Goal: Transaction & Acquisition: Purchase product/service

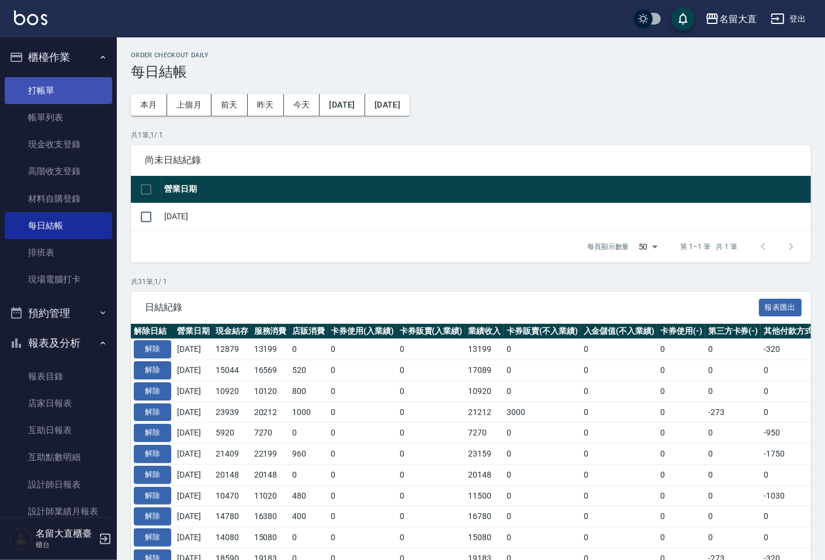
click at [71, 82] on link "打帳單" at bounding box center [58, 90] width 107 height 27
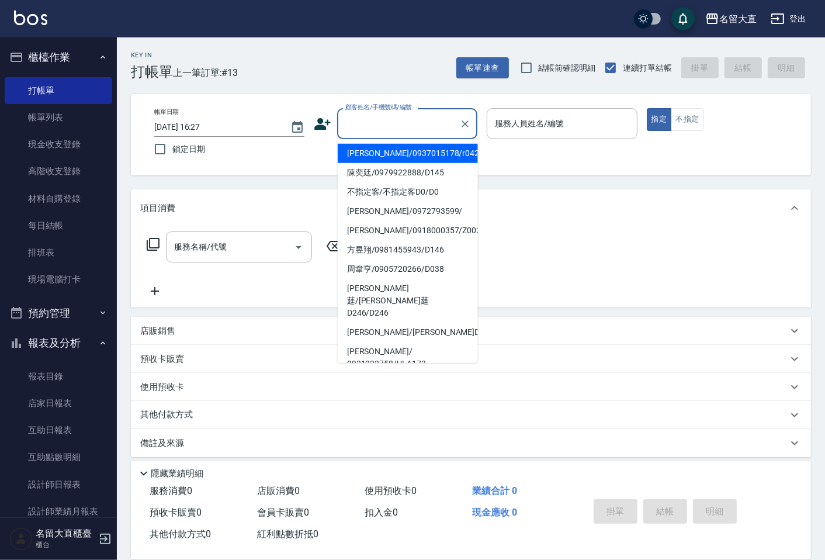
click at [353, 114] on input "顧客姓名/手機號碼/編號" at bounding box center [398, 123] width 112 height 20
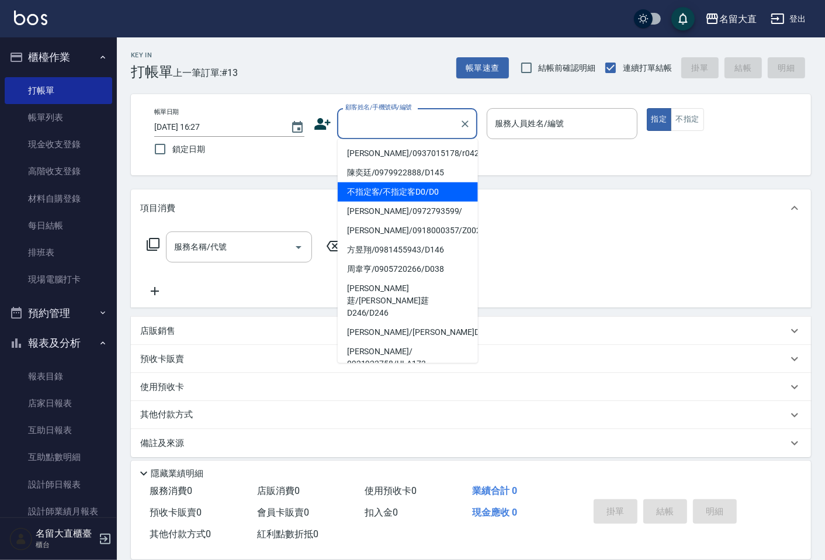
click at [410, 199] on li "不指定客/不指定客D0/D0" at bounding box center [408, 191] width 140 height 19
type input "不指定客/不指定客D0/D0"
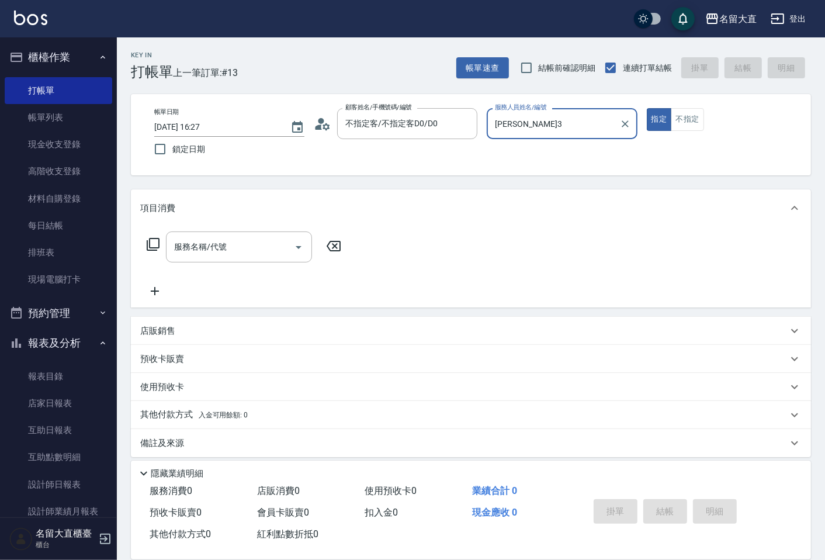
click at [512, 129] on input "[PERSON_NAME]3" at bounding box center [553, 123] width 122 height 20
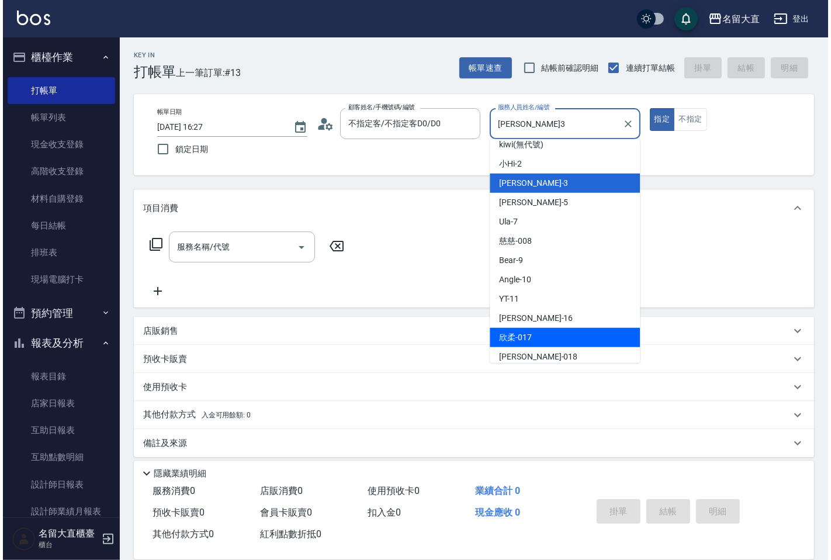
scroll to position [130, 0]
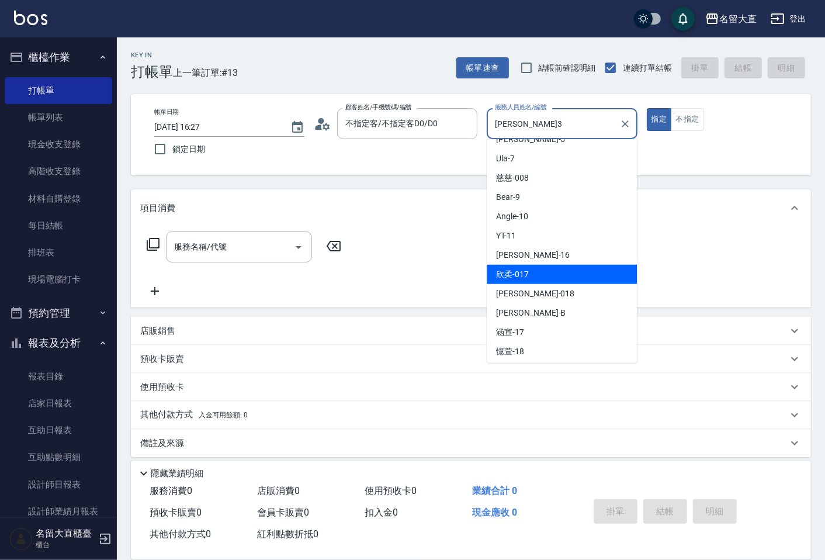
click at [549, 277] on div "欣柔 -017" at bounding box center [562, 274] width 150 height 19
type input "欣柔-017"
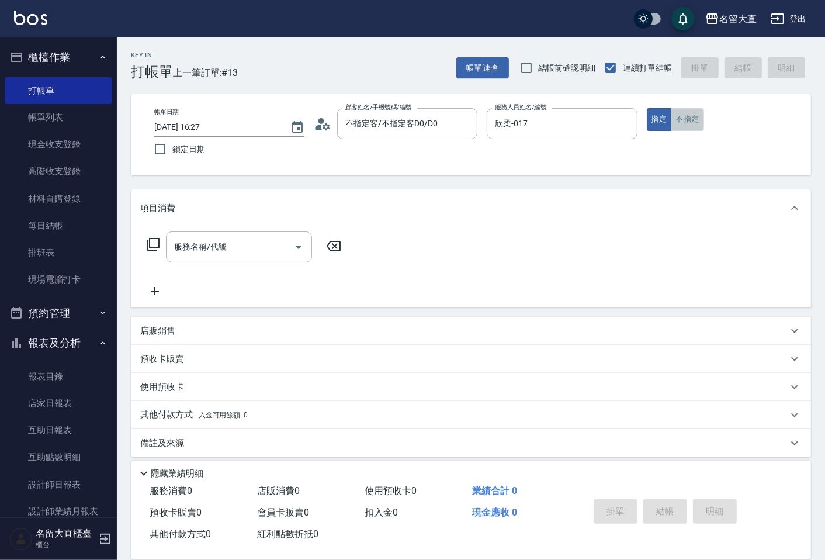
click at [682, 122] on button "不指定" at bounding box center [687, 119] width 33 height 23
click at [224, 266] on div "服務名稱/代號 服務名稱/代號" at bounding box center [244, 264] width 208 height 67
click at [230, 246] on input "服務名稱/代號" at bounding box center [230, 247] width 118 height 20
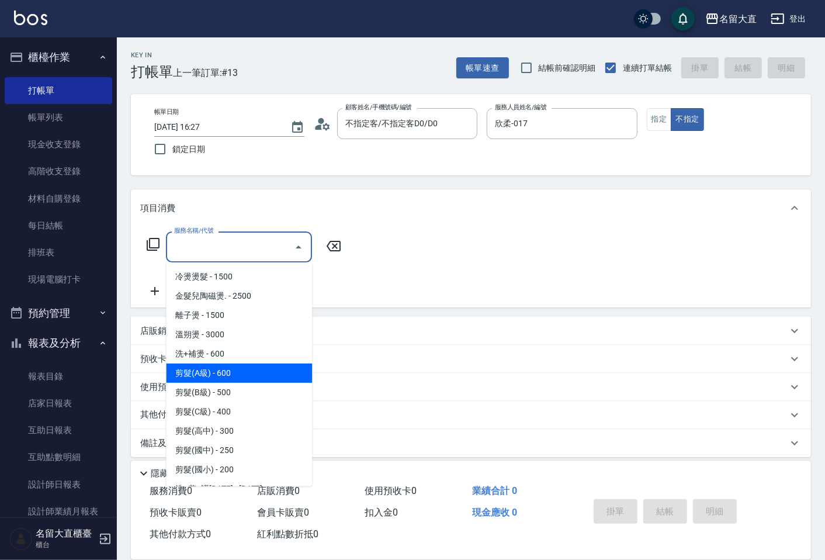
click at [225, 366] on span "剪髮(A級) - 600" at bounding box center [239, 372] width 146 height 19
type input "剪髮(A級)(301)"
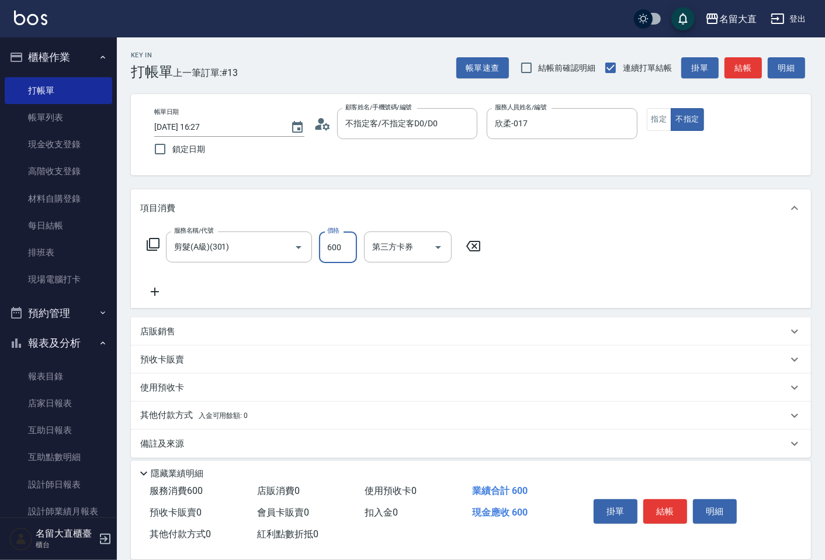
click at [341, 238] on input "600" at bounding box center [338, 247] width 38 height 32
type input "100"
click at [658, 503] on button "結帳" at bounding box center [665, 511] width 44 height 25
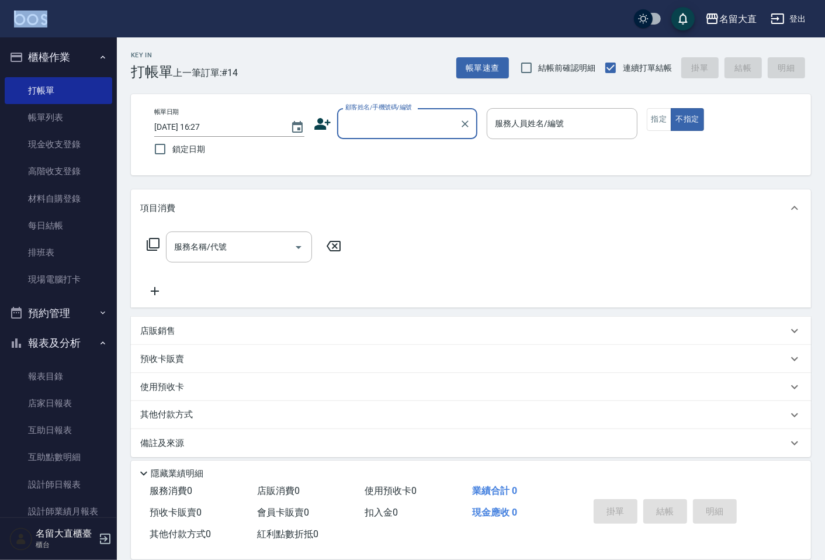
drag, startPoint x: 301, startPoint y: 0, endPoint x: 306, endPoint y: -13, distance: 14.2
click at [306, 0] on html "名留大直 登出 櫃檯作業 打帳單 帳單列表 現金收支登錄 高階收支登錄 材料自購登錄 每日結帳 排班表 現場電腦打卡 預約管理 預約管理 單日預約紀錄 單週預…" at bounding box center [412, 284] width 825 height 568
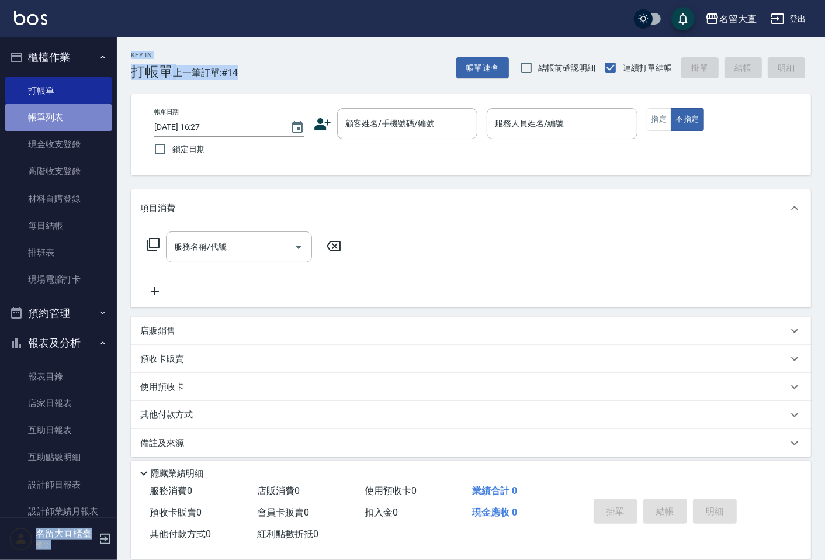
click at [91, 107] on link "帳單列表" at bounding box center [58, 117] width 107 height 27
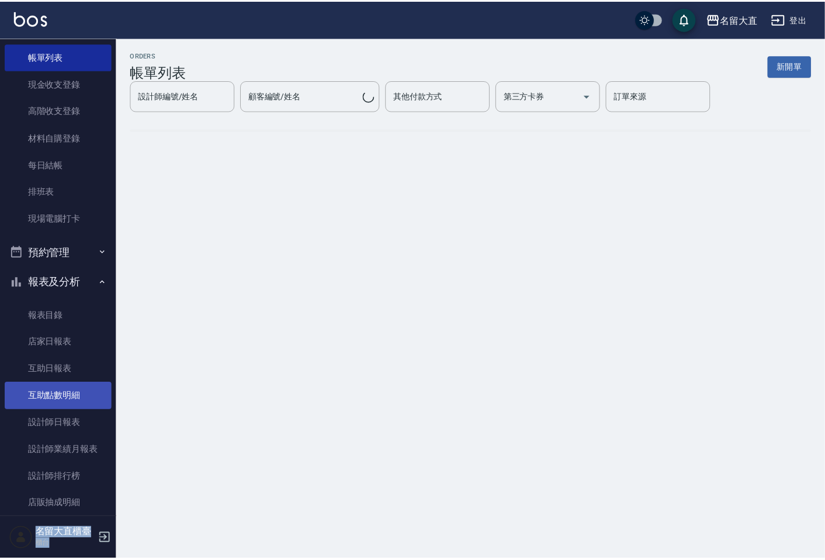
scroll to position [65, 0]
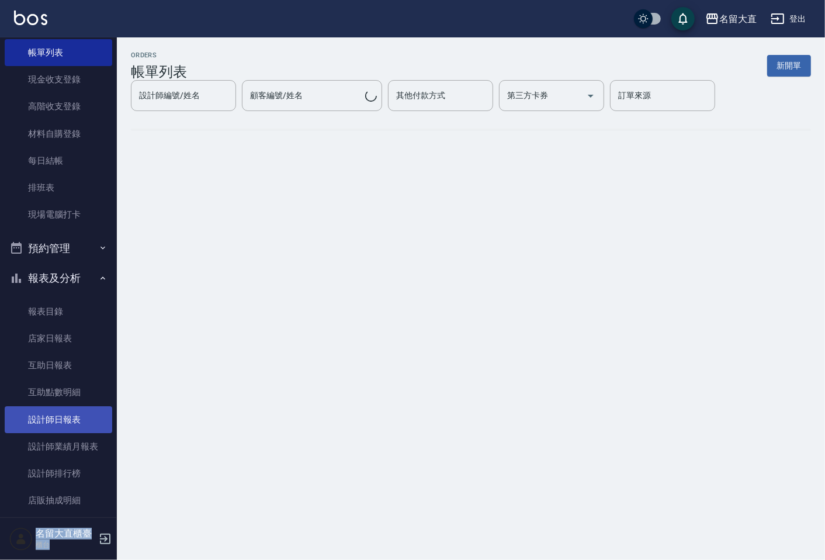
click at [75, 411] on link "設計師日報表" at bounding box center [58, 419] width 107 height 27
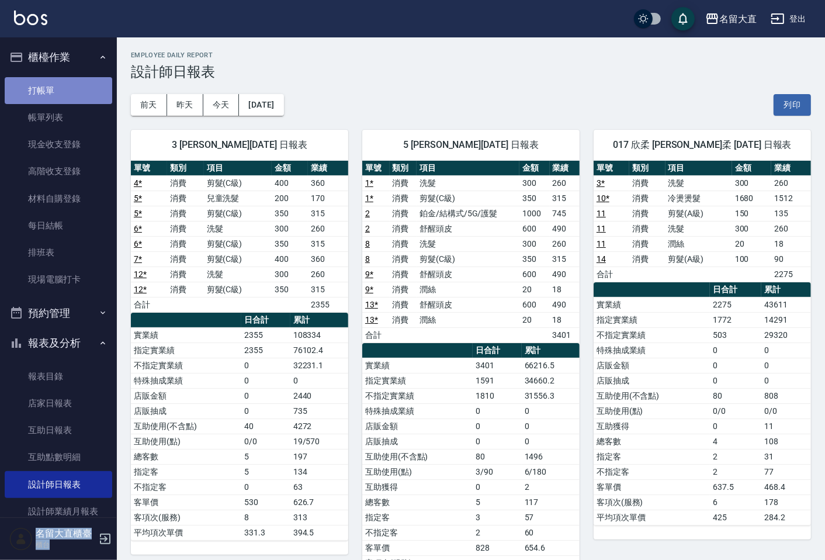
click at [74, 90] on link "打帳單" at bounding box center [58, 90] width 107 height 27
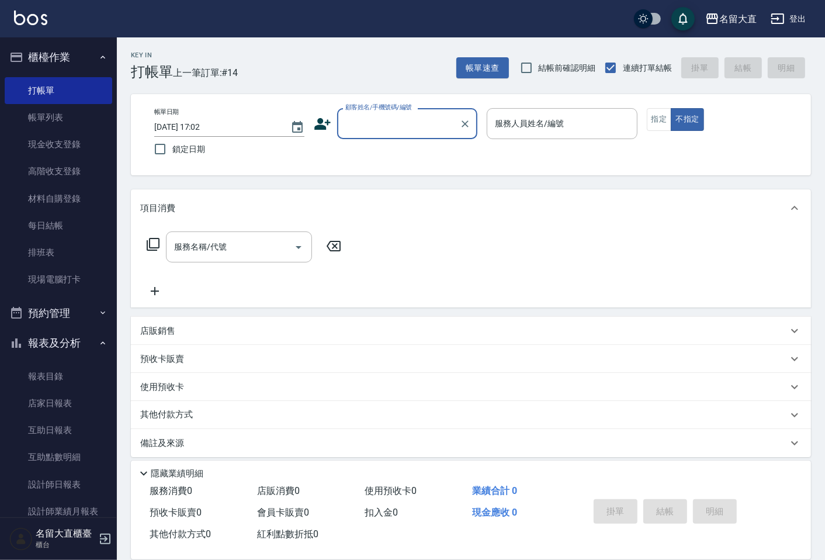
click at [403, 117] on input "顧客姓名/手機號碼/編號" at bounding box center [398, 123] width 112 height 20
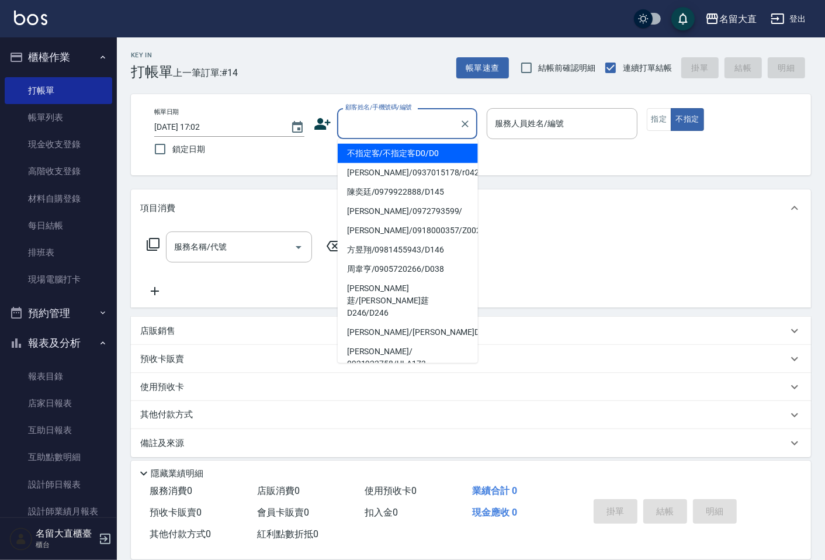
click at [404, 161] on li "不指定客/不指定客D0/D0" at bounding box center [408, 153] width 140 height 19
type input "不指定客/不指定客D0/D0"
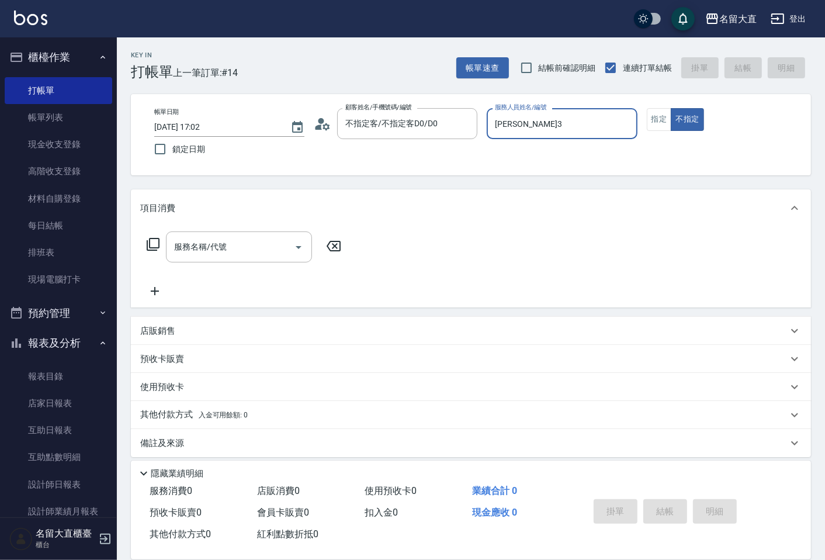
click at [560, 119] on input "[PERSON_NAME]3" at bounding box center [562, 123] width 140 height 20
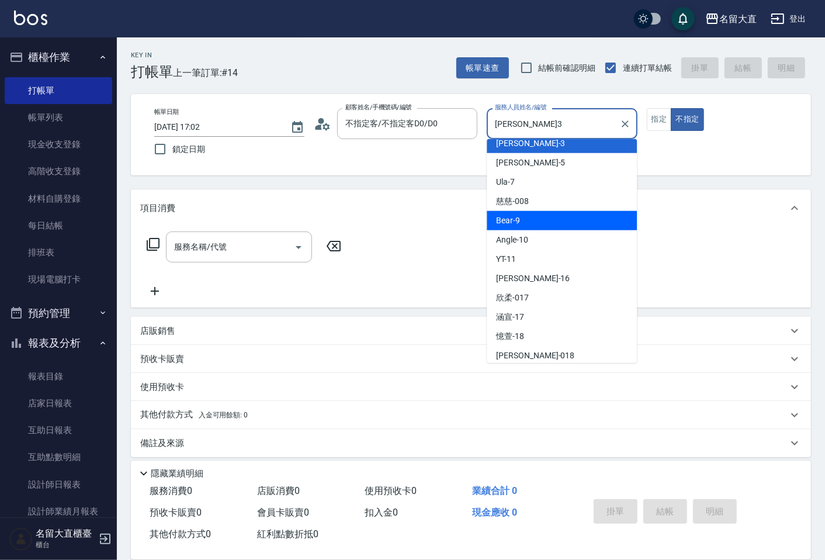
scroll to position [130, 0]
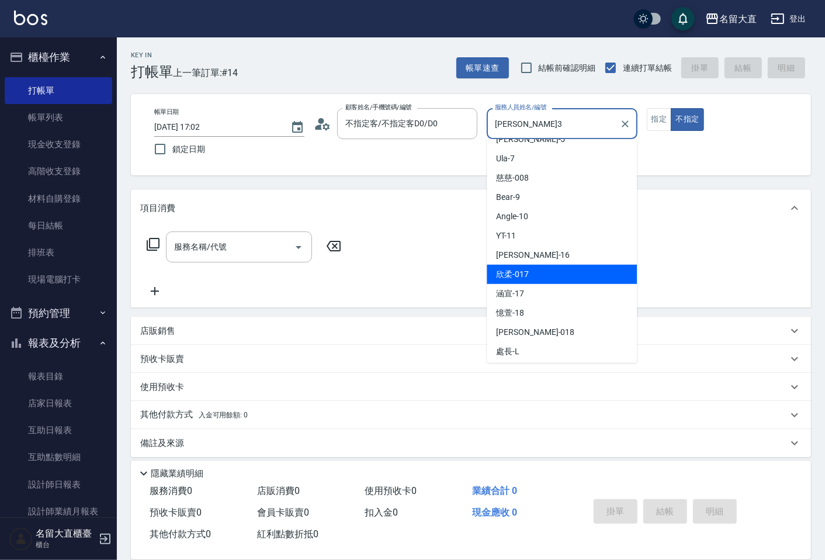
click at [515, 272] on span "欣柔 -017" at bounding box center [512, 274] width 33 height 12
type input "欣柔-017"
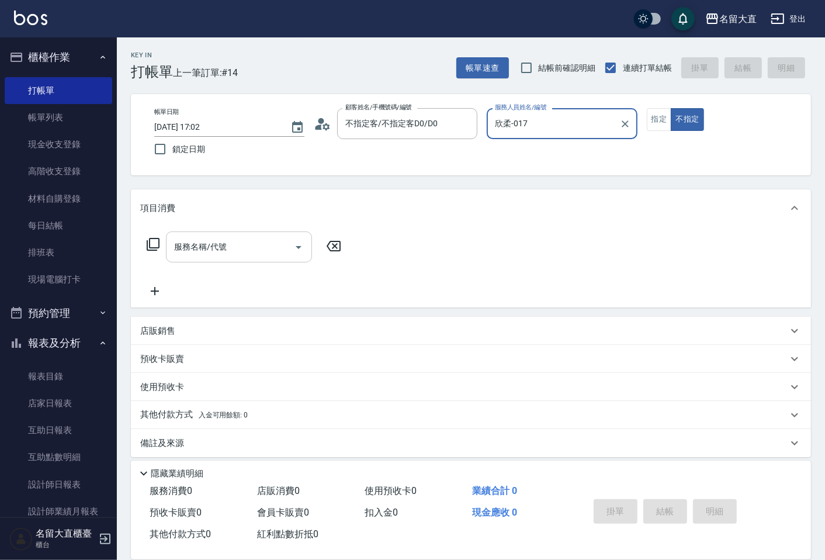
click at [246, 248] on input "服務名稱/代號" at bounding box center [230, 247] width 118 height 20
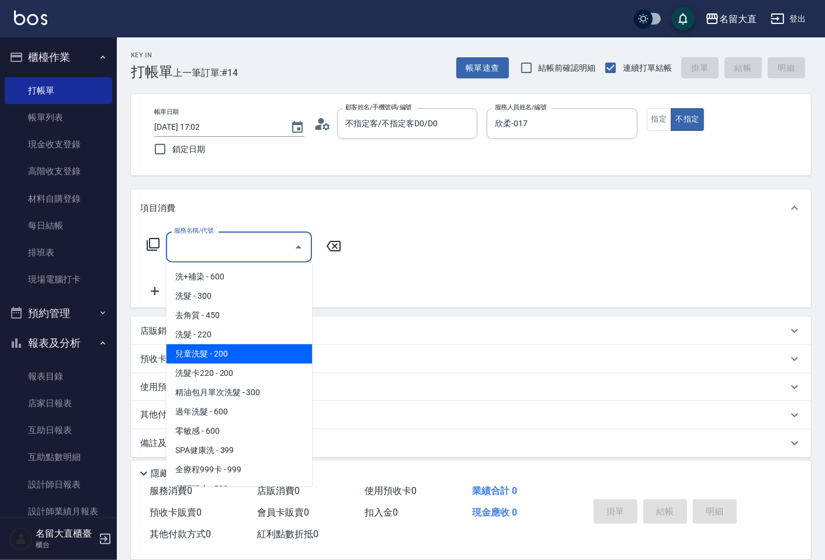
scroll to position [259, 0]
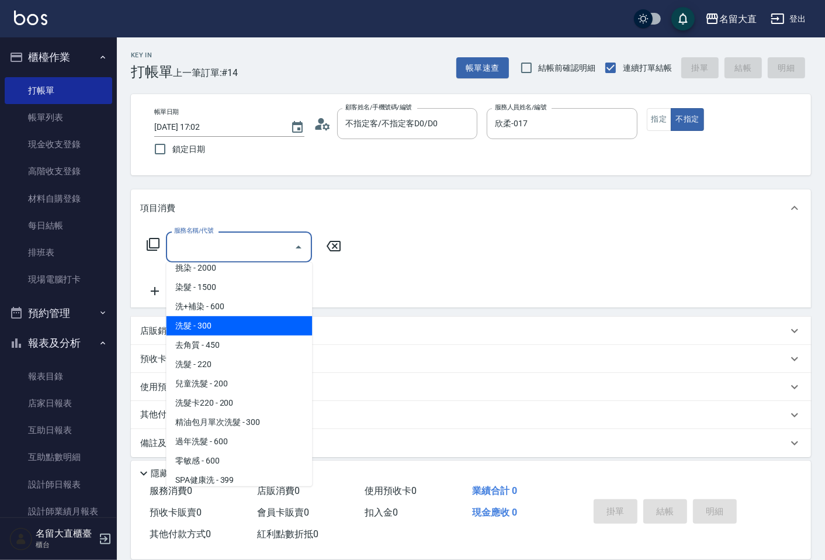
click at [207, 328] on span "洗髮 - 300" at bounding box center [239, 325] width 146 height 19
type input "洗髮(500)"
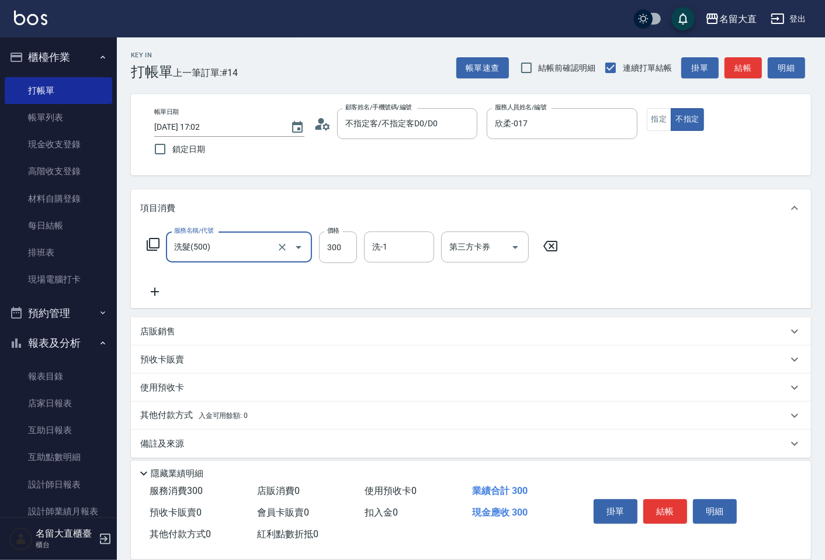
click at [155, 289] on icon at bounding box center [154, 292] width 29 height 14
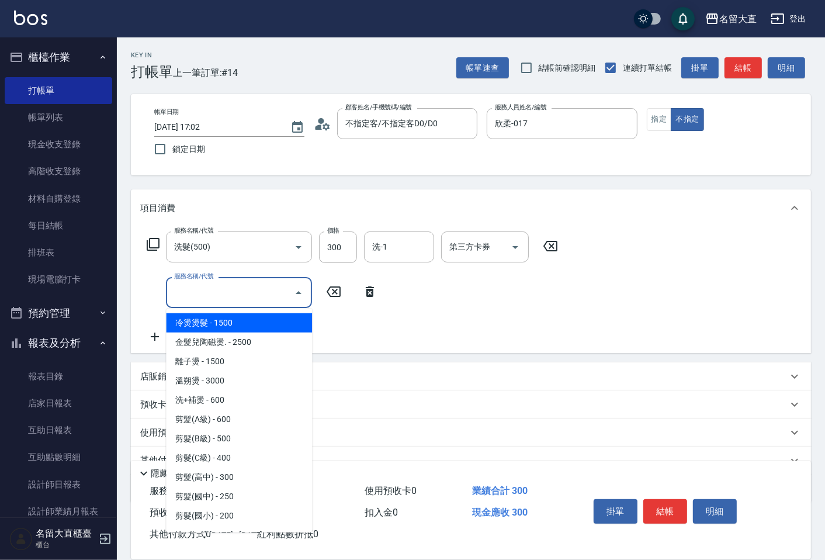
click at [188, 293] on input "服務名稱/代號" at bounding box center [230, 292] width 118 height 20
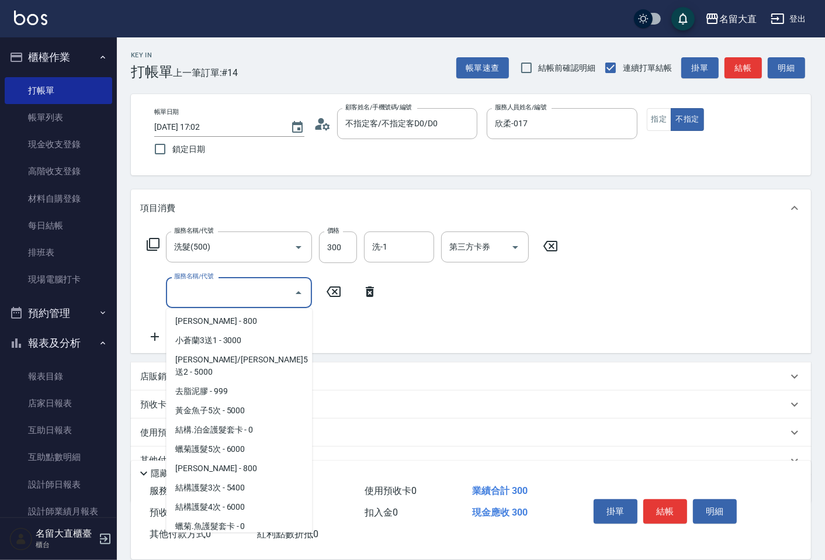
scroll to position [519, 0]
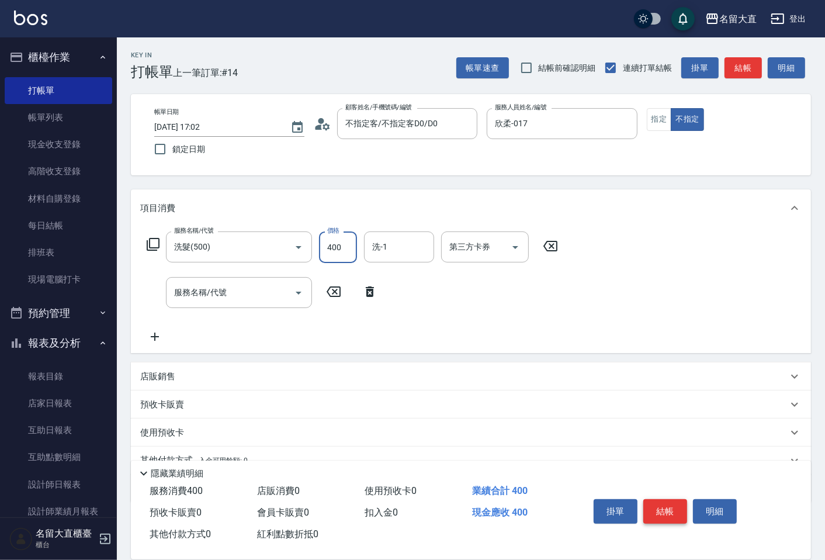
type input "400"
click at [647, 504] on button "結帳" at bounding box center [665, 511] width 44 height 25
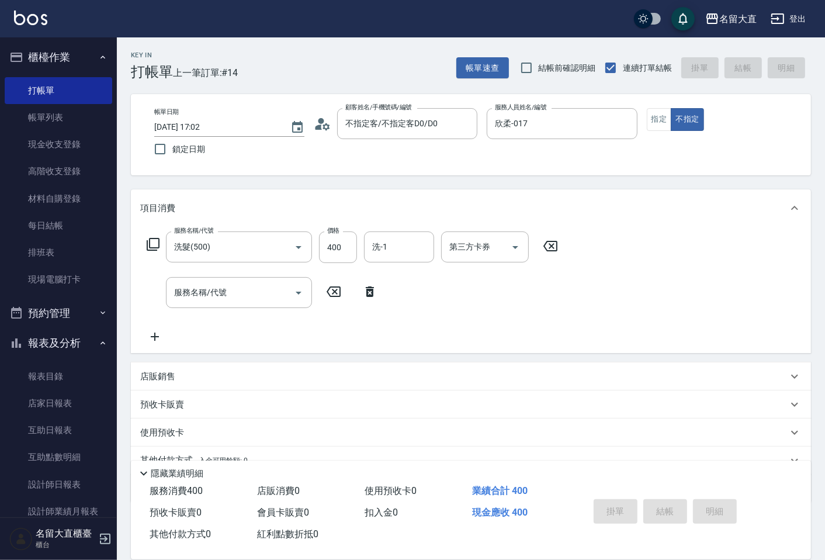
type input "[DATE] 17:06"
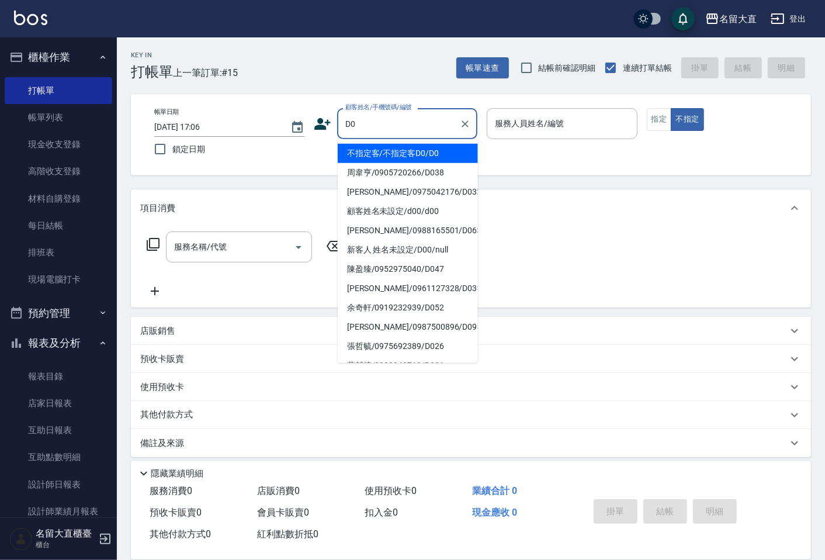
type input "不指定客/不指定客D0/D0"
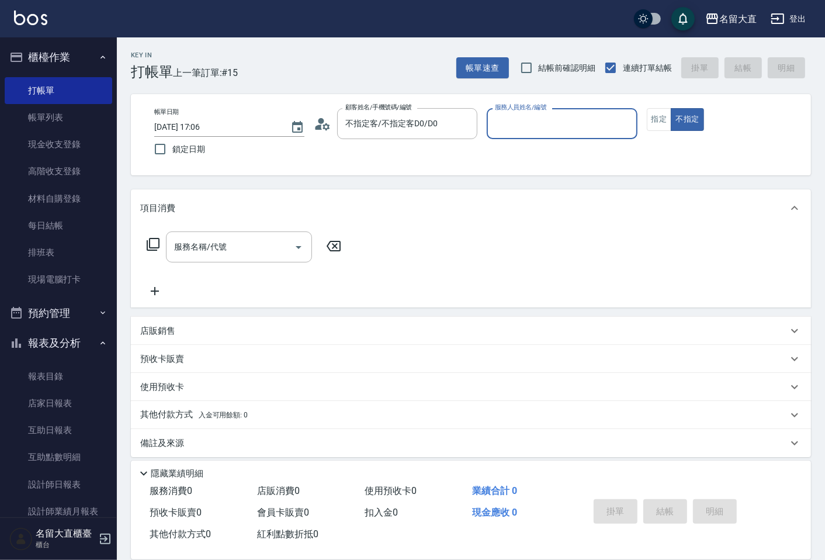
click at [671, 108] on button "不指定" at bounding box center [687, 119] width 33 height 23
type input "[PERSON_NAME]3"
type button "false"
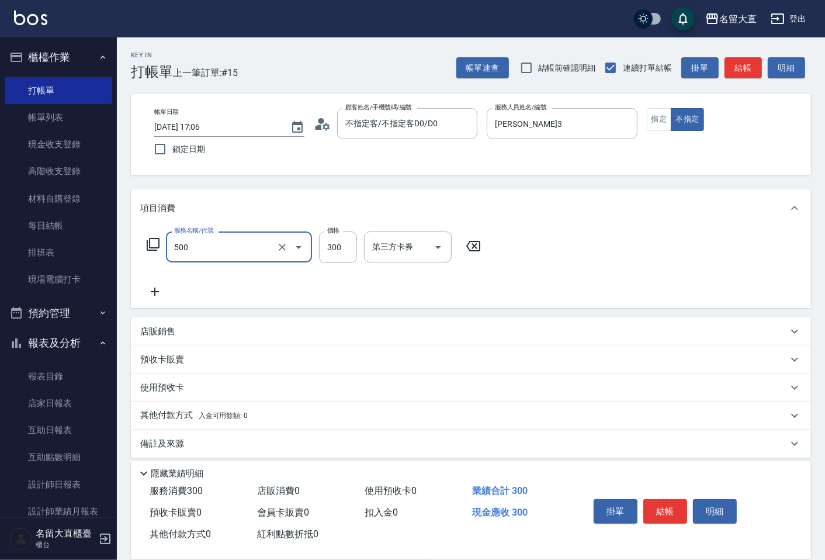
type input "洗髮(500)"
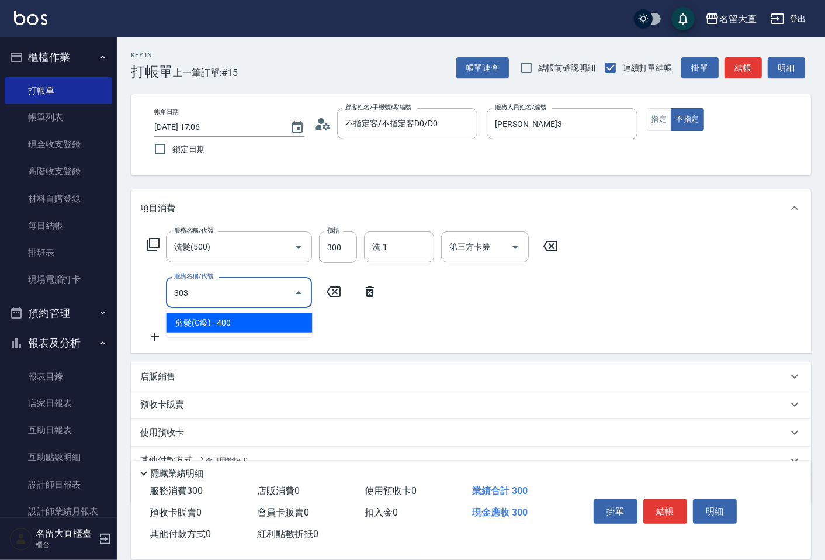
type input "剪髮(C級)(303)"
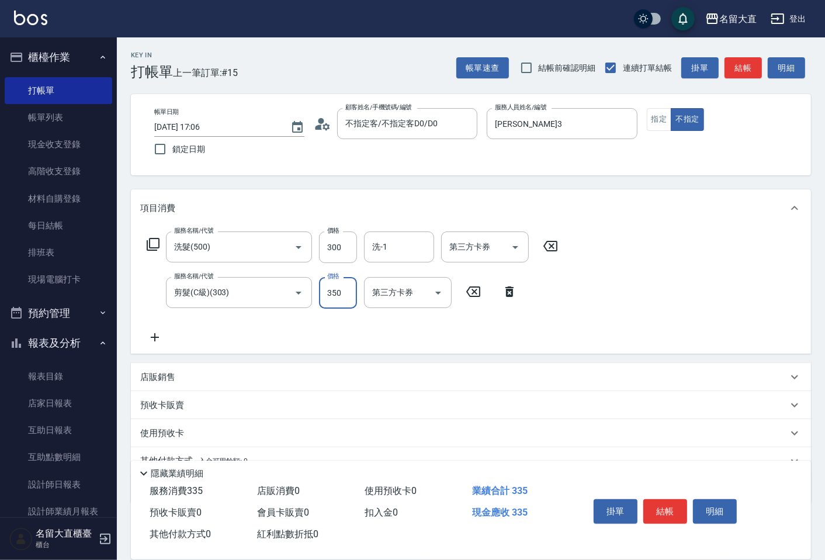
type input "350"
click at [644, 517] on button "結帳" at bounding box center [665, 511] width 44 height 25
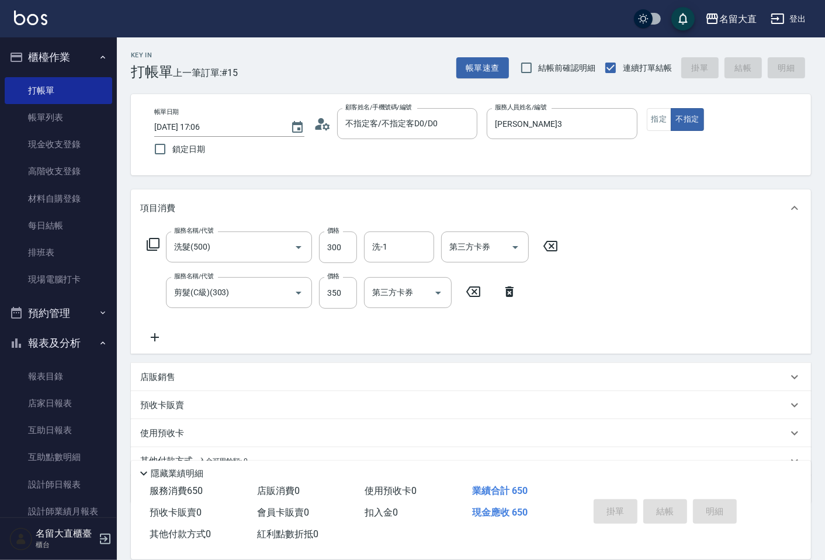
type input "[DATE] 17:11"
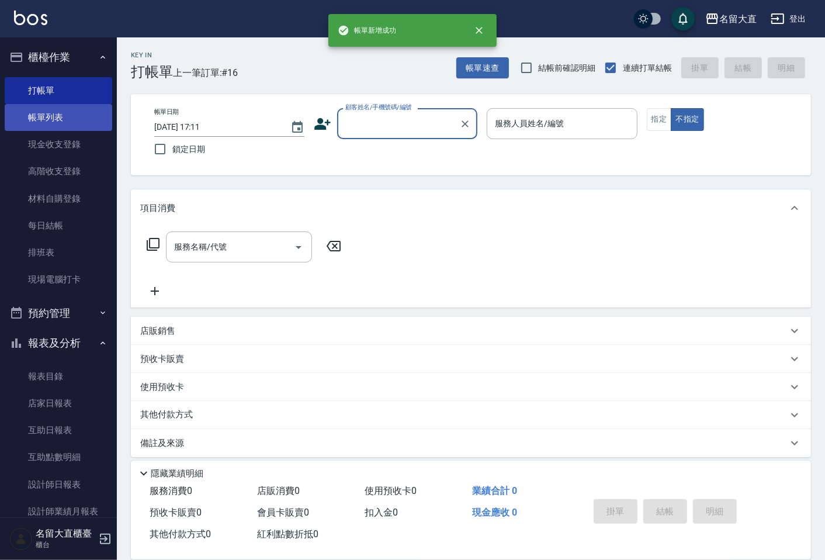
click at [61, 117] on link "帳單列表" at bounding box center [58, 117] width 107 height 27
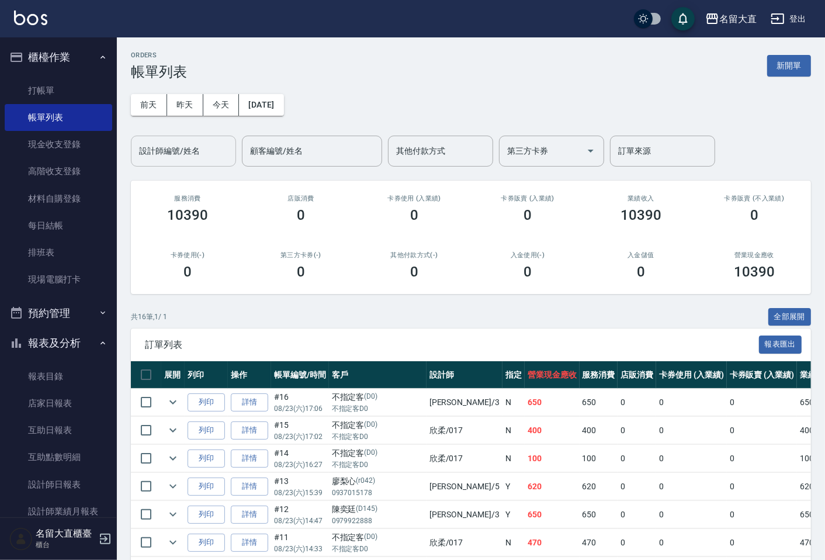
click at [172, 162] on div "設計師編號/姓名" at bounding box center [183, 151] width 105 height 31
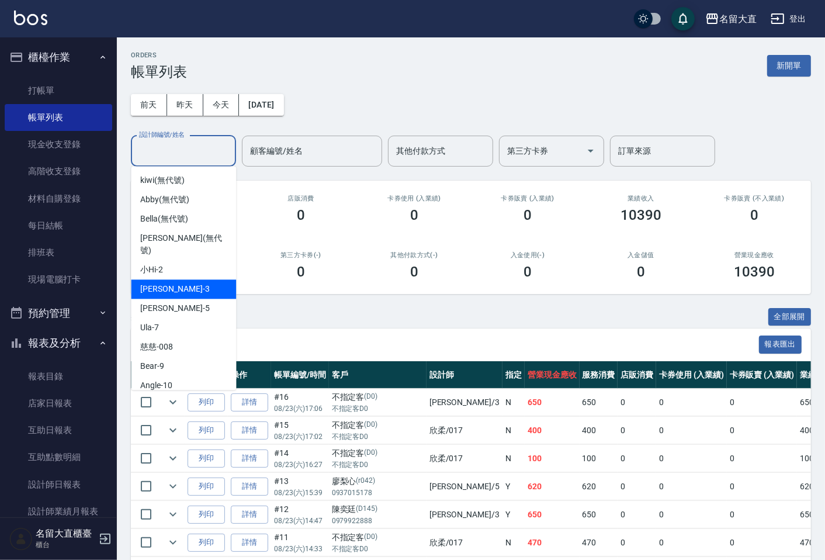
click at [190, 279] on div "[PERSON_NAME]3" at bounding box center [183, 288] width 105 height 19
type input "[PERSON_NAME]3"
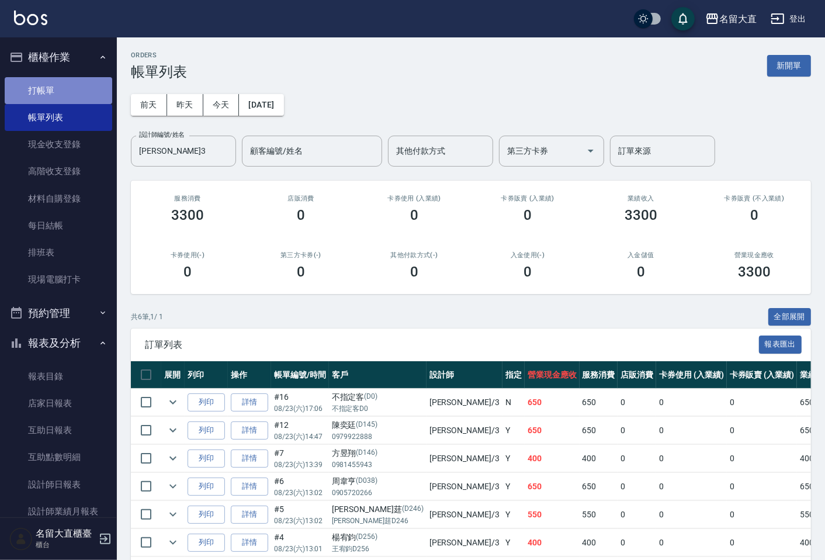
click at [68, 89] on link "打帳單" at bounding box center [58, 90] width 107 height 27
